Goal: Transaction & Acquisition: Purchase product/service

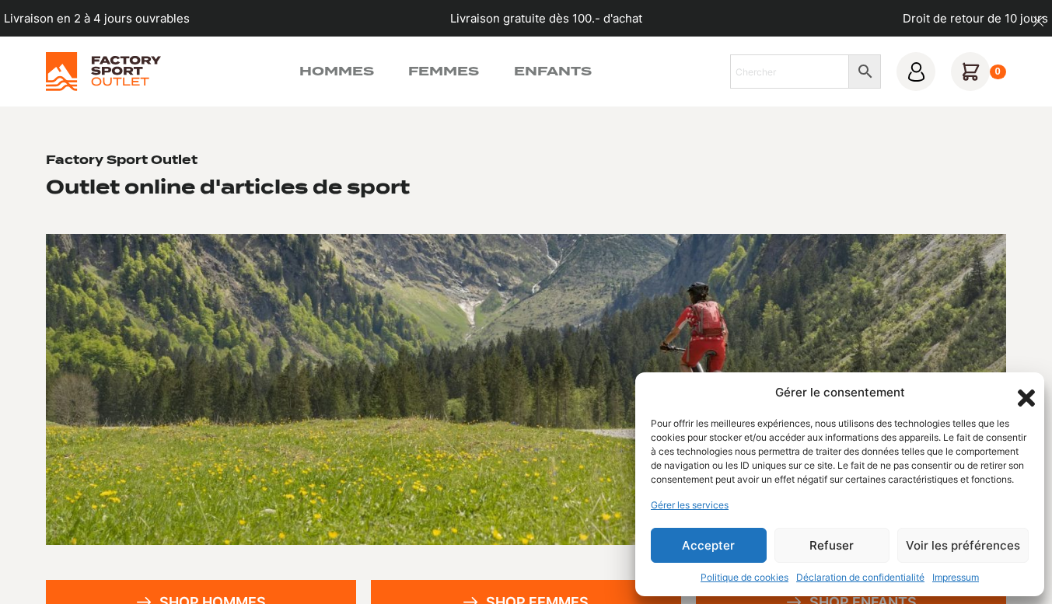
click at [816, 540] on button "Refuser" at bounding box center [833, 545] width 116 height 35
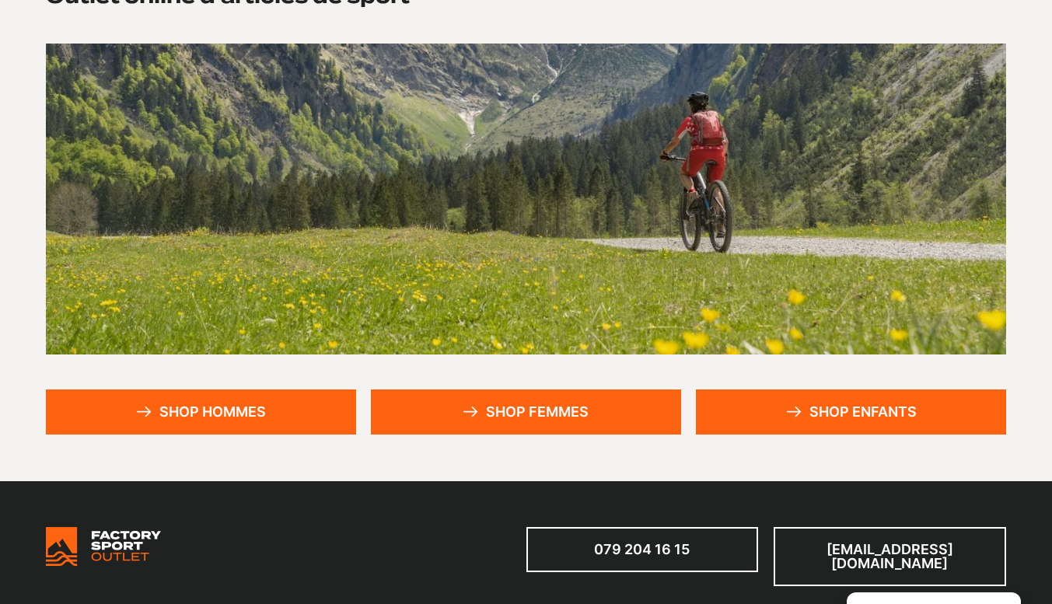
scroll to position [271, 0]
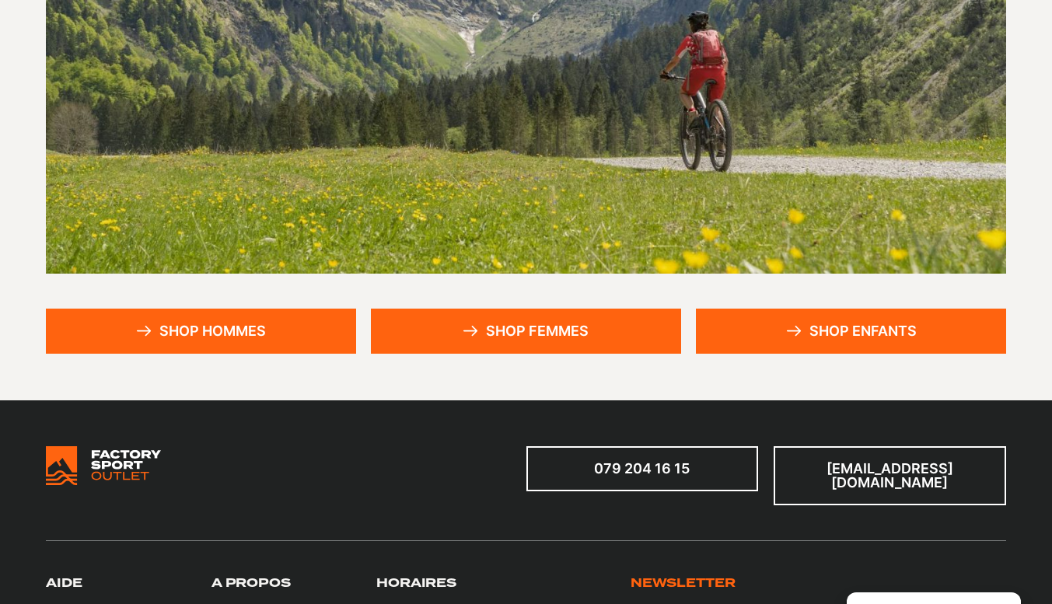
click at [203, 344] on link "Shop hommes" at bounding box center [201, 331] width 310 height 45
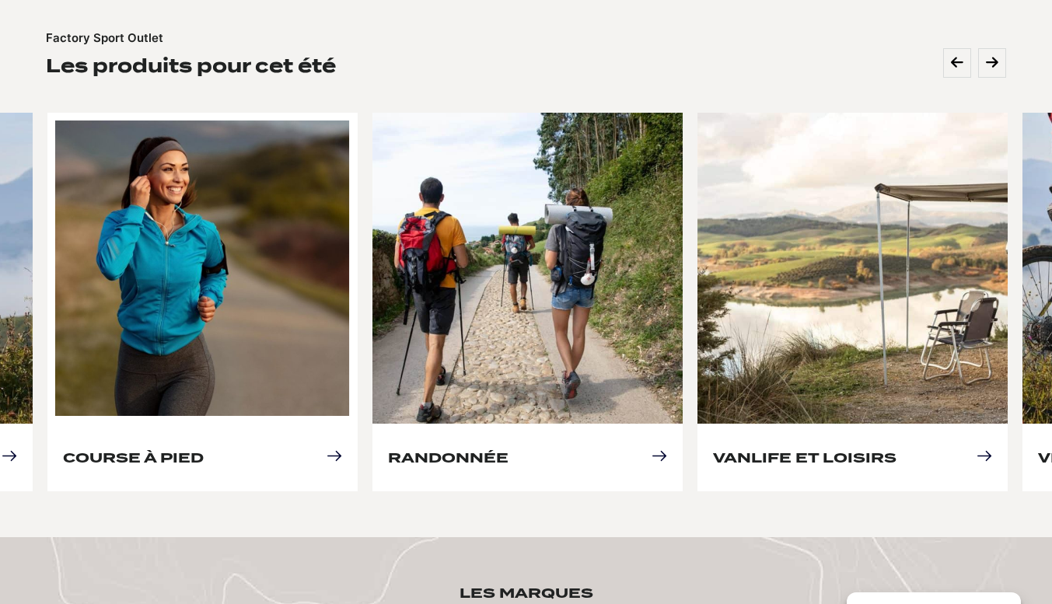
scroll to position [651, 0]
click at [204, 450] on link "Course à pied" at bounding box center [133, 458] width 141 height 16
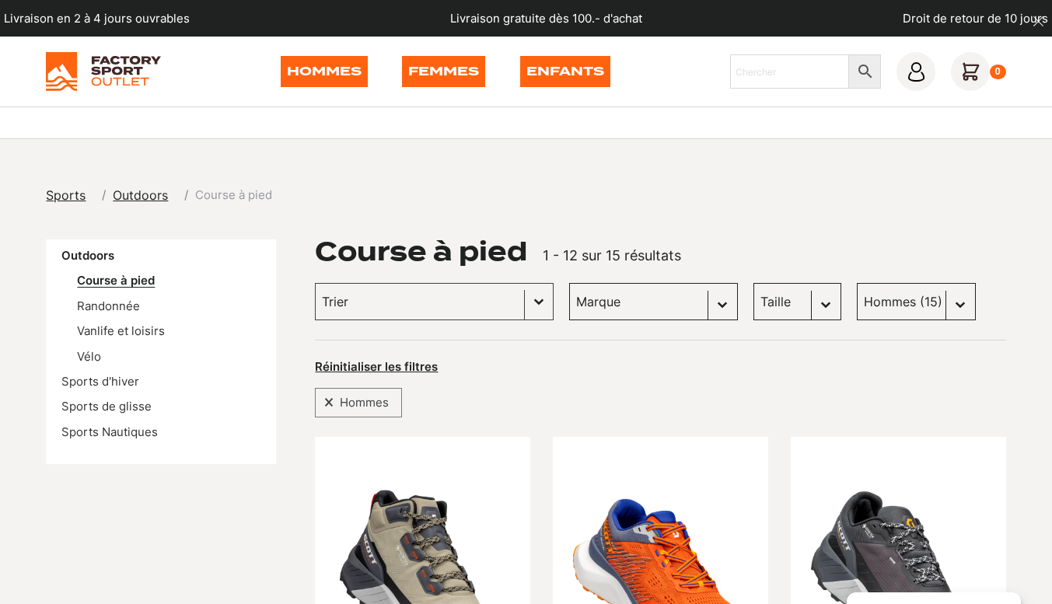
click at [136, 275] on link "Course à pied" at bounding box center [116, 280] width 78 height 15
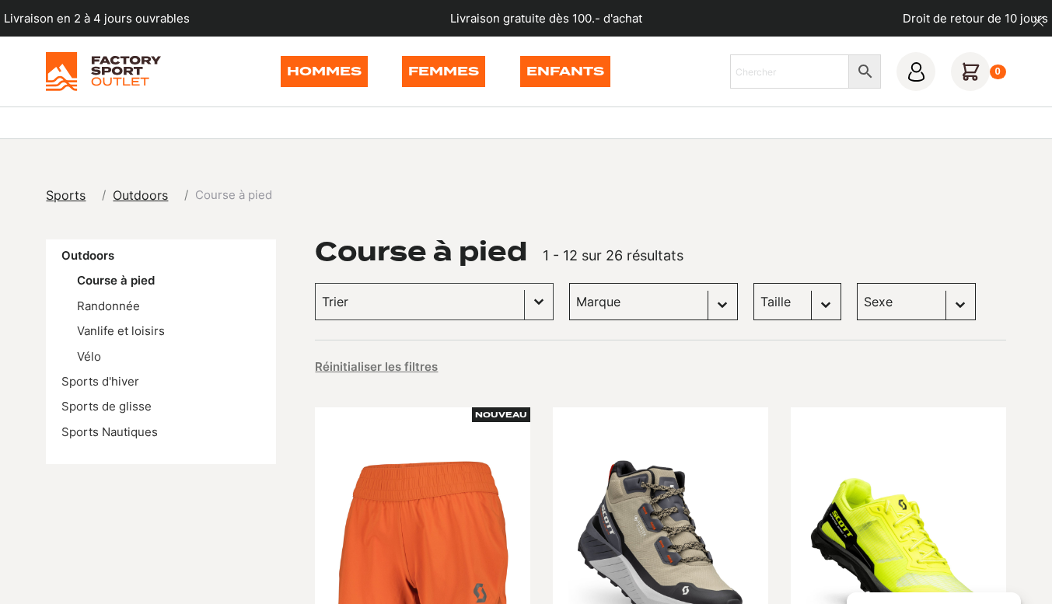
click at [754, 301] on select "Taille 40.5 (2) 36 (1) 36.5 (1) 37.5 (1) 38 (1) 38.5 (1) 39 (1) 40 (1) 41 (1) 4…" at bounding box center [798, 301] width 88 height 37
